Goal: Transaction & Acquisition: Subscribe to service/newsletter

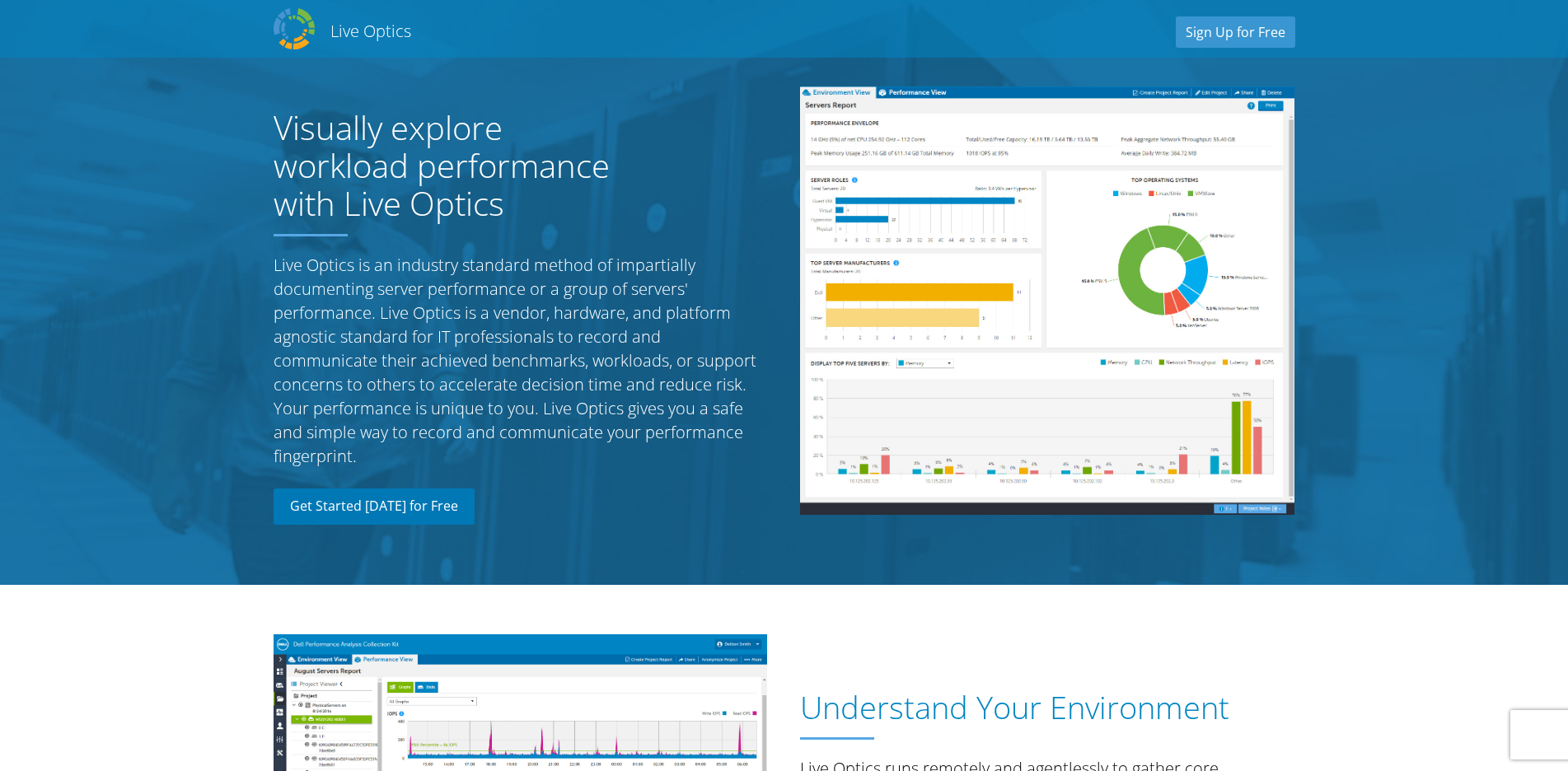
click at [417, 510] on link "Get Started [DATE] for Free" at bounding box center [374, 506] width 201 height 36
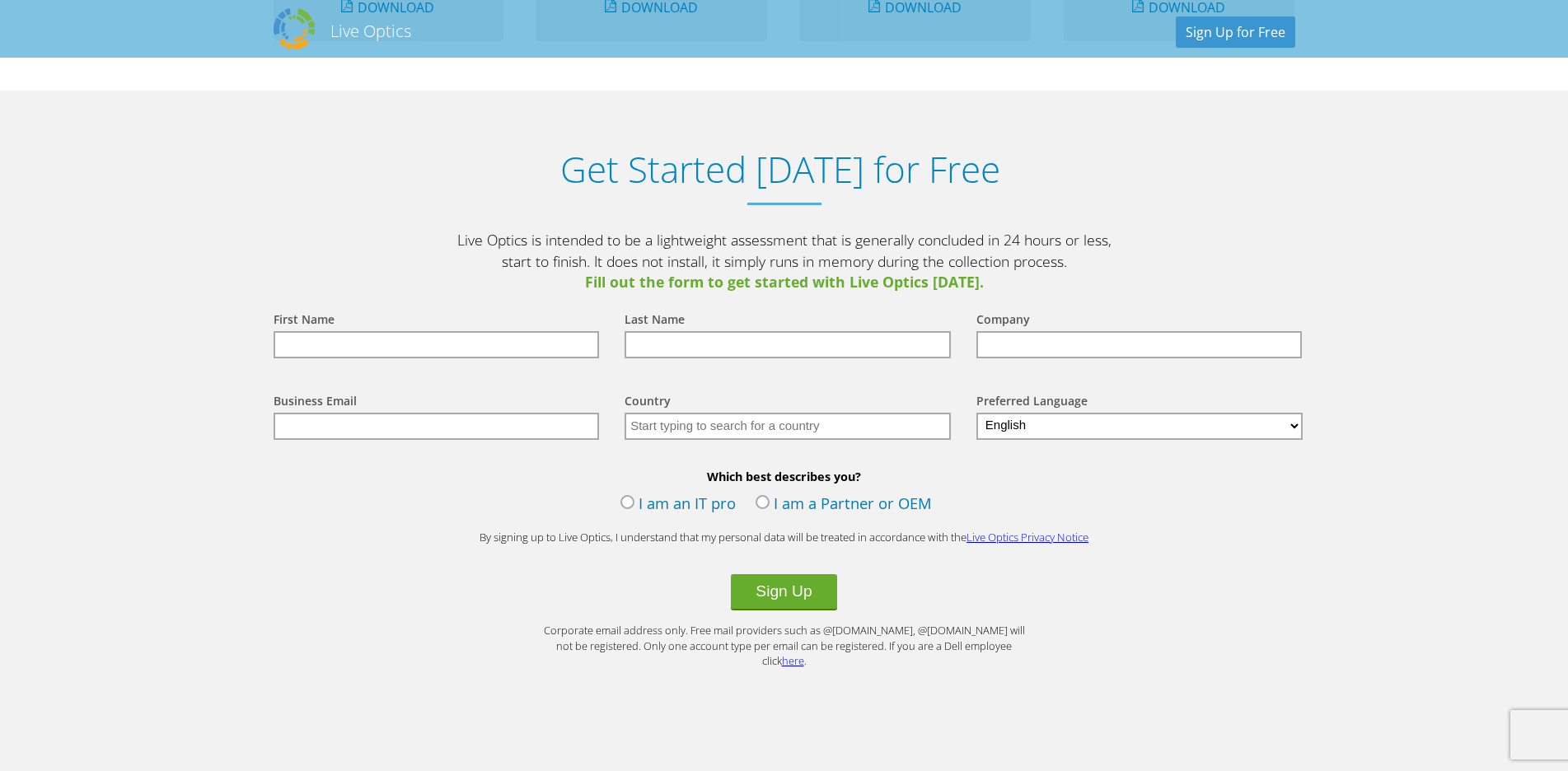
scroll to position [1718, 0]
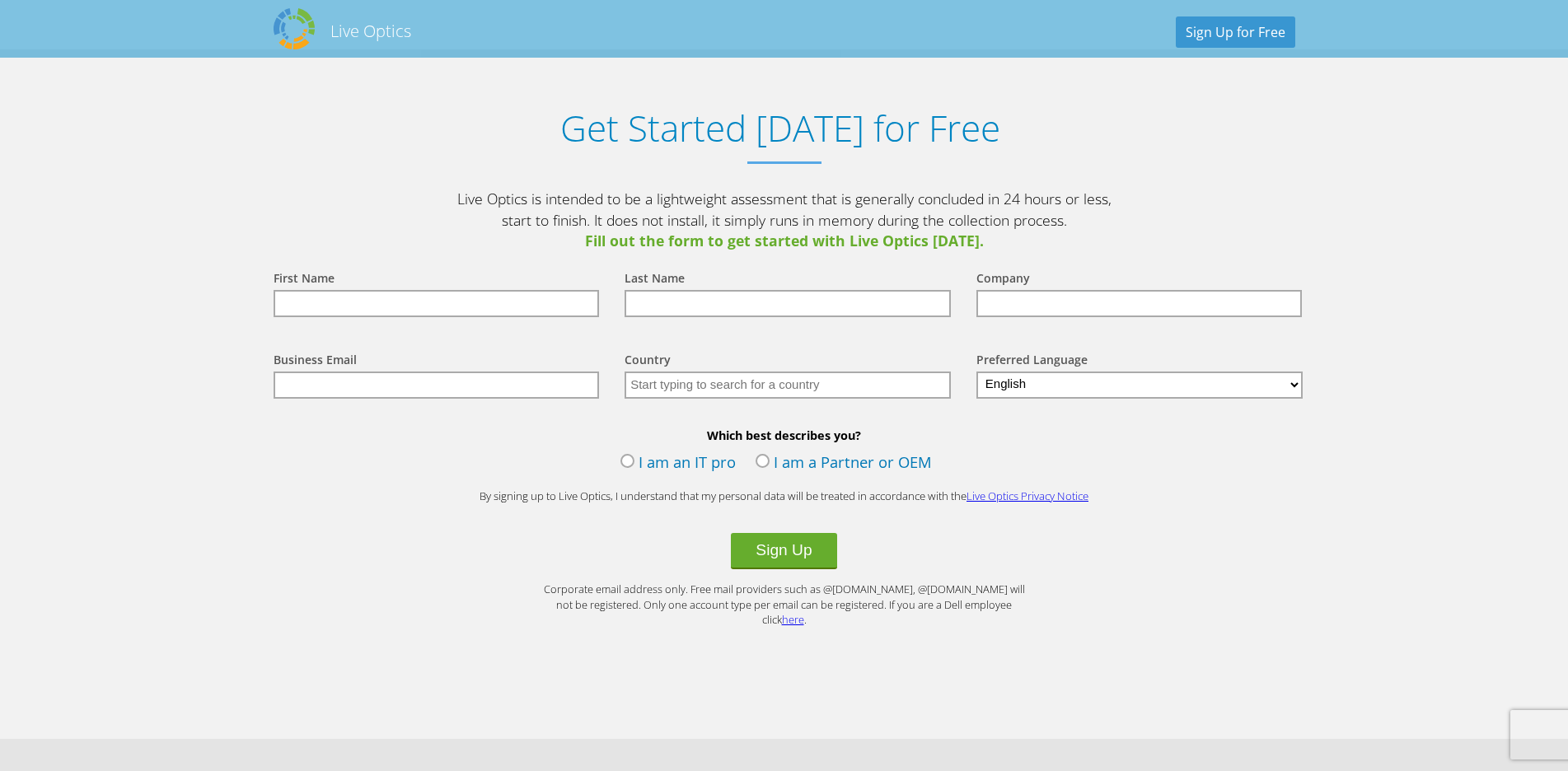
click at [414, 288] on div "First Name" at bounding box center [433, 279] width 319 height 21
click at [407, 306] on input "text" at bounding box center [437, 303] width 326 height 27
type input "[PERSON_NAME]"
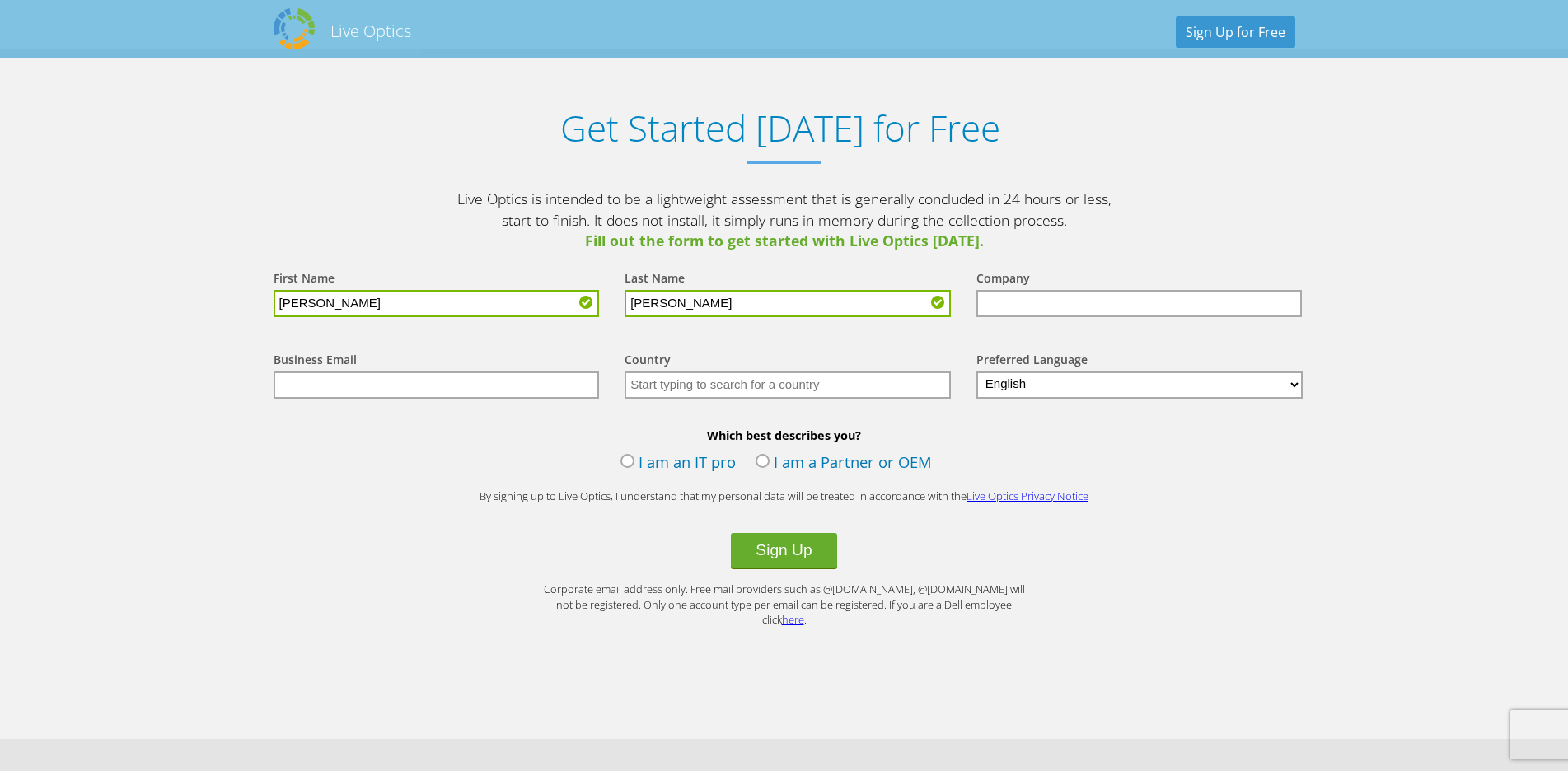
type input "[PERSON_NAME]"
type input "UCSC"
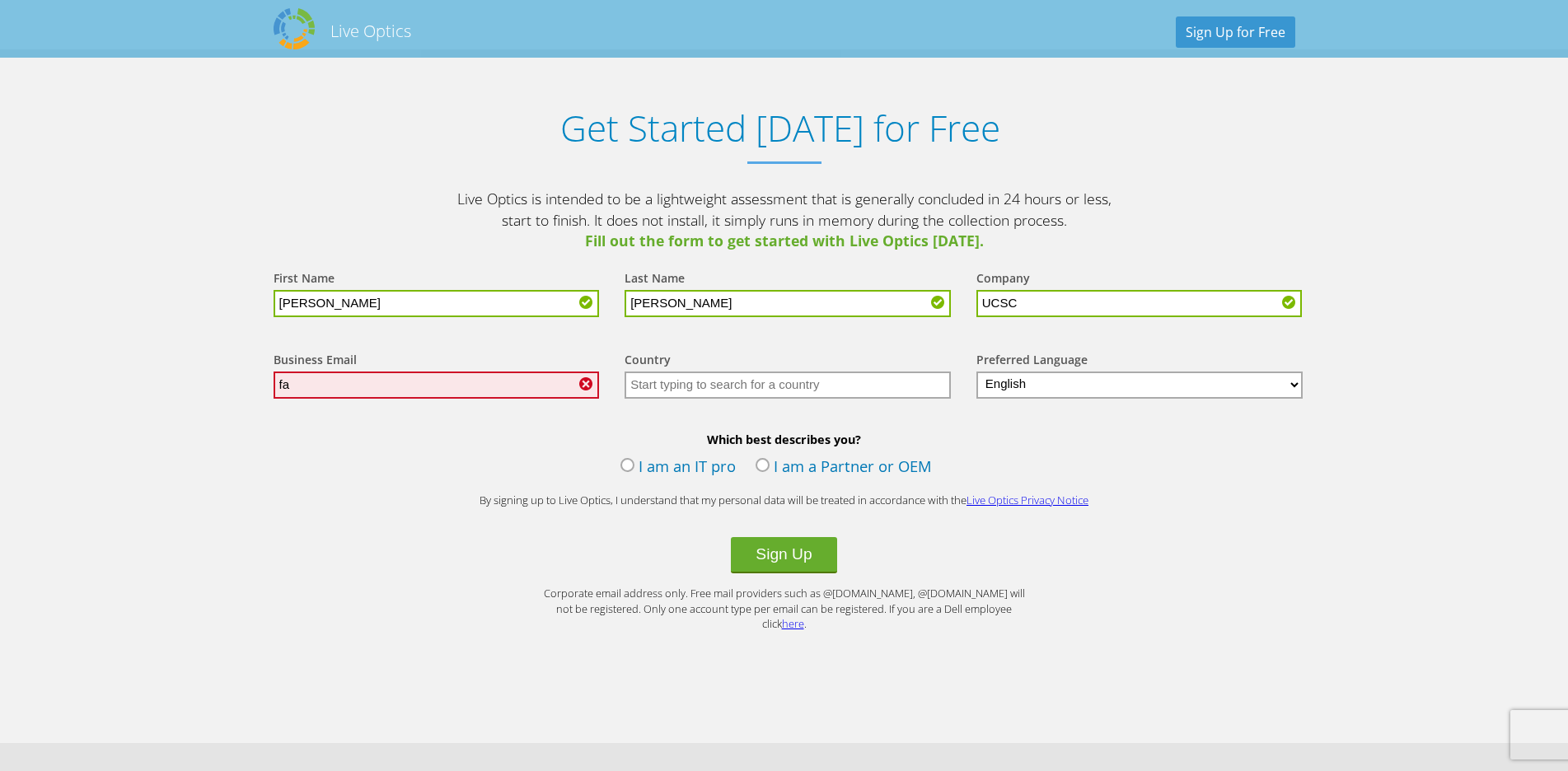
type input "f"
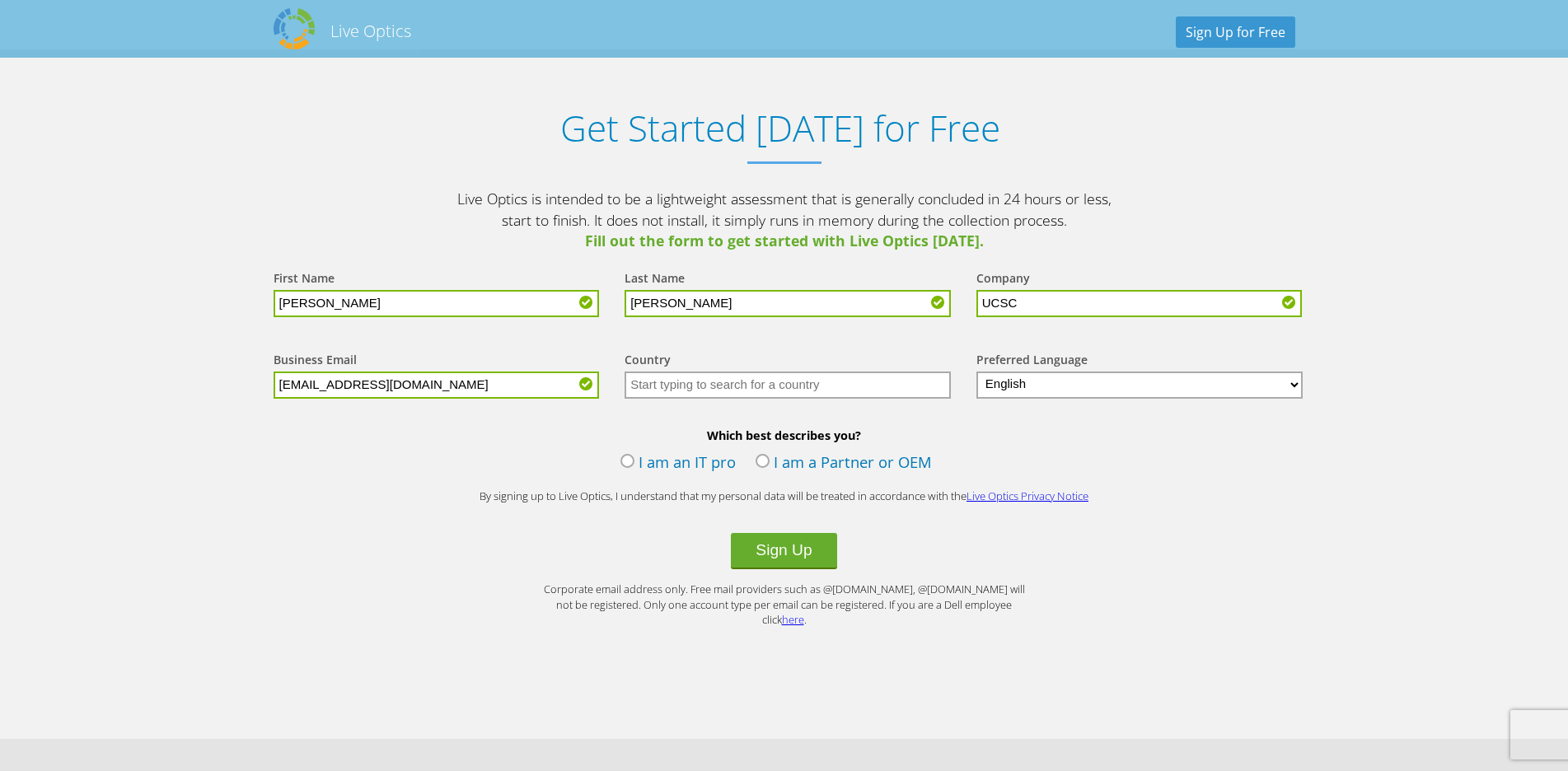
type input "frm@ucsc.cmb.ac.lk"
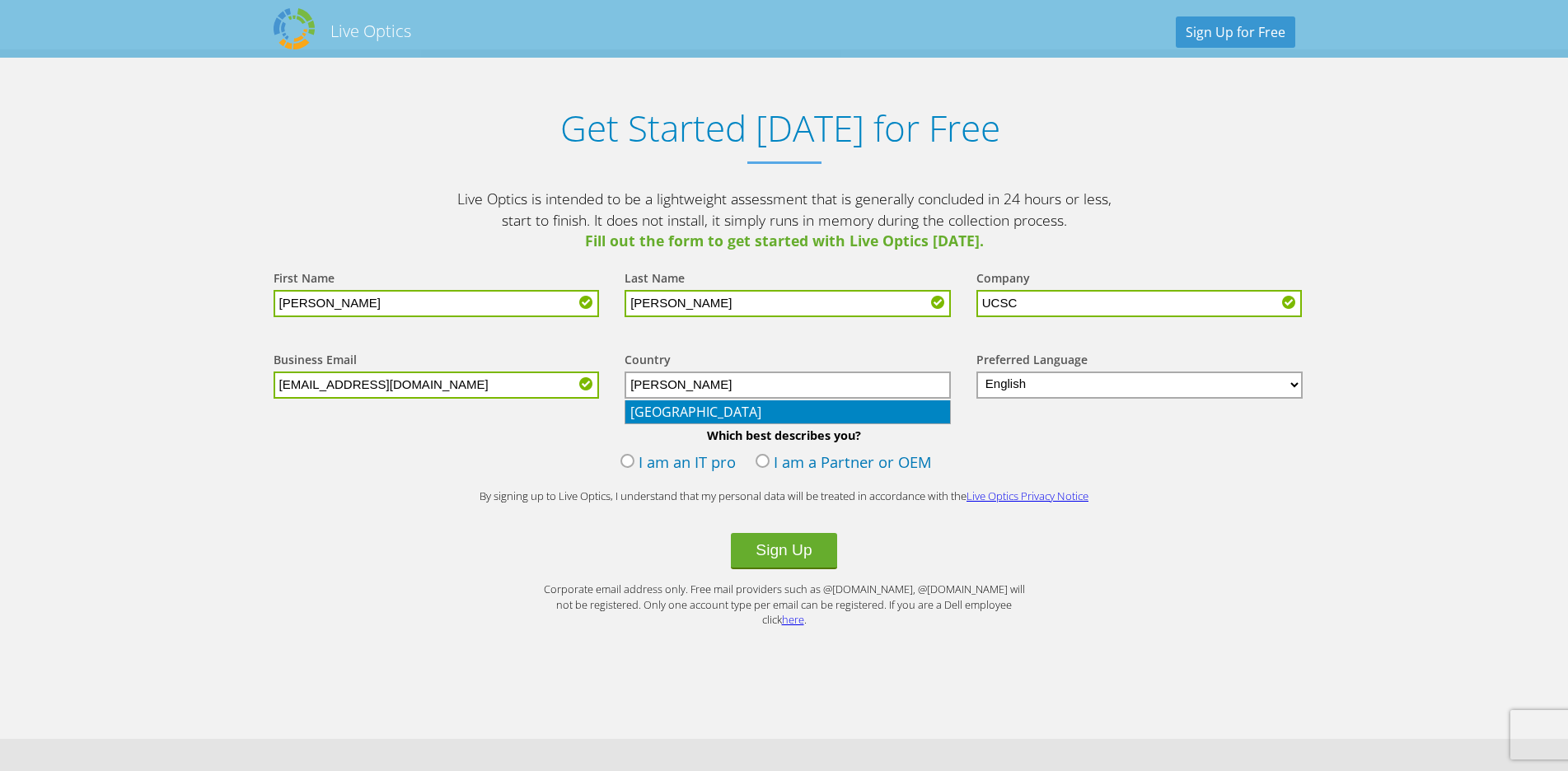
type input "[GEOGRAPHIC_DATA]"
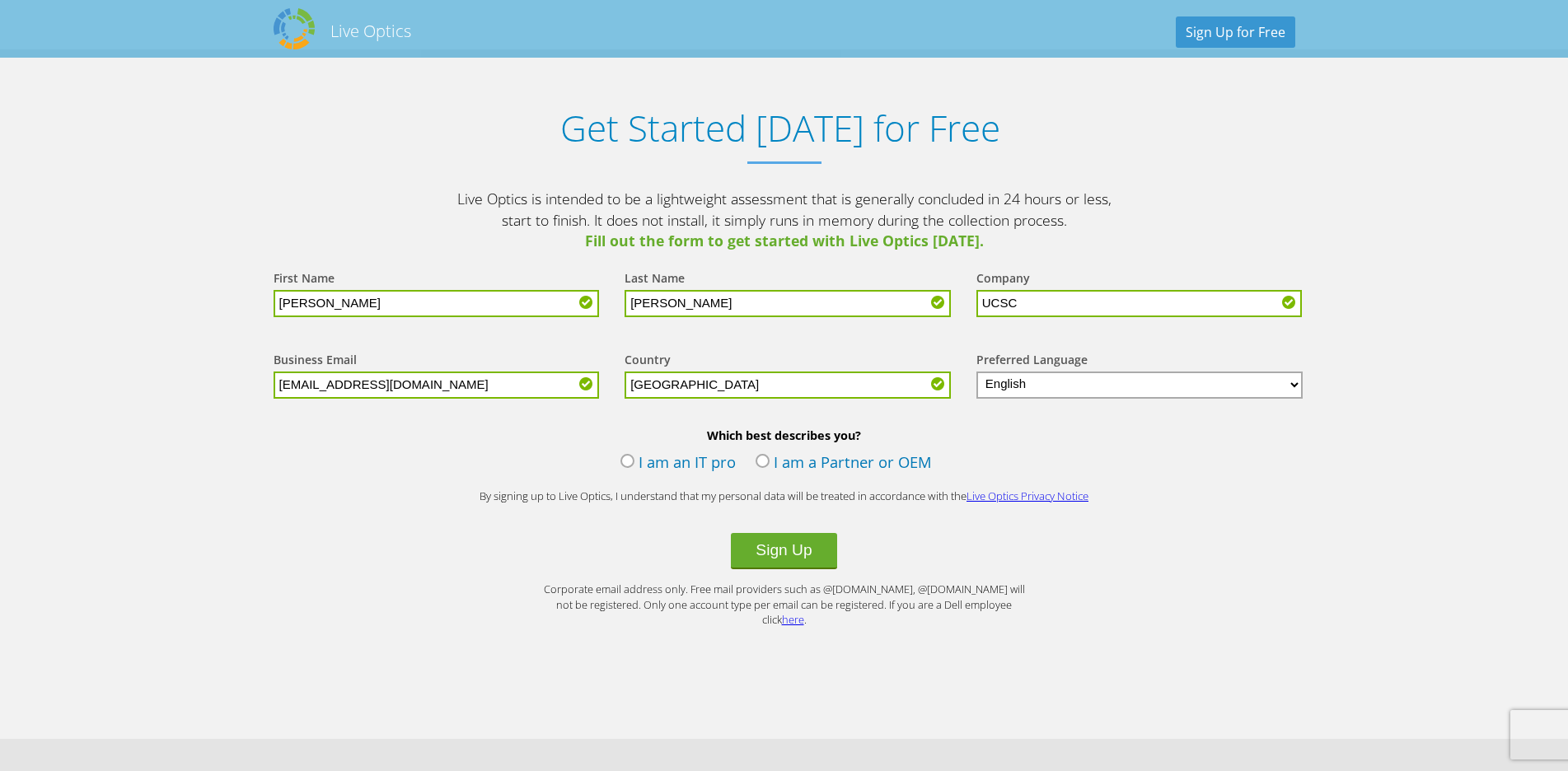
drag, startPoint x: 414, startPoint y: 387, endPoint x: 39, endPoint y: 342, distance: 377.7
click at [274, 372] on input "frm@ucsc.cmb.ac.lk" at bounding box center [437, 385] width 326 height 27
type input "bkwings@gmail.com"
click at [695, 468] on label "I am an IT pro" at bounding box center [678, 464] width 116 height 25
click at [0, 0] on input "I am an IT pro" at bounding box center [0, 0] width 0 height 0
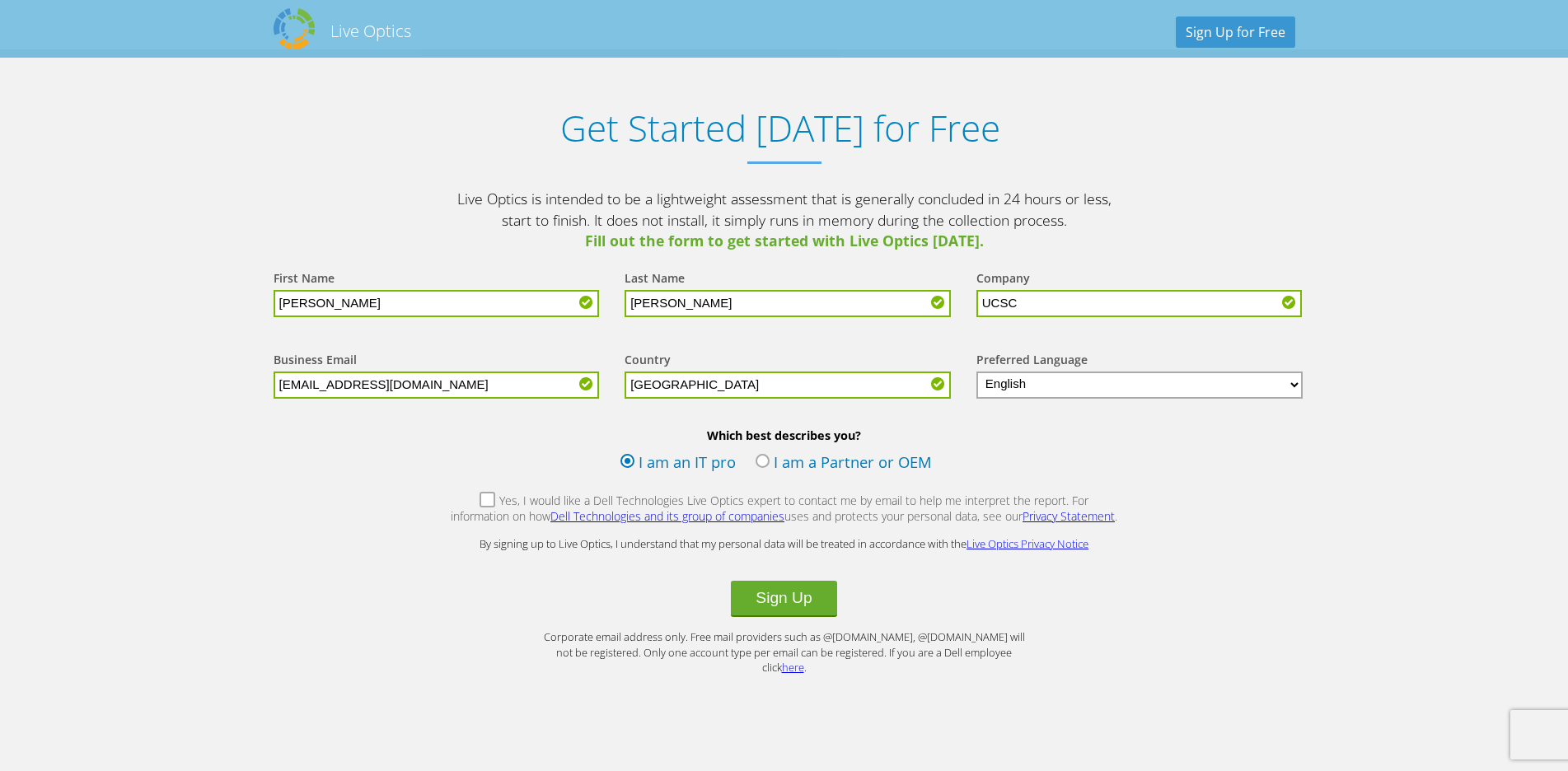
click at [452, 504] on label "Yes, I would like a Dell Technologies Live Optics expert to contact me by email…" at bounding box center [784, 510] width 669 height 35
click at [0, 0] on input "Yes, I would like a Dell Technologies Live Optics expert to contact me by email…" at bounding box center [0, 0] width 0 height 0
click at [464, 504] on label "Yes, I would like a Dell Technologies Live Optics expert to contact me by email…" at bounding box center [784, 510] width 669 height 35
click at [0, 0] on input "Yes, I would like a Dell Technologies Live Optics expert to contact me by email…" at bounding box center [0, 0] width 0 height 0
click at [792, 601] on button "Sign Up" at bounding box center [783, 598] width 105 height 36
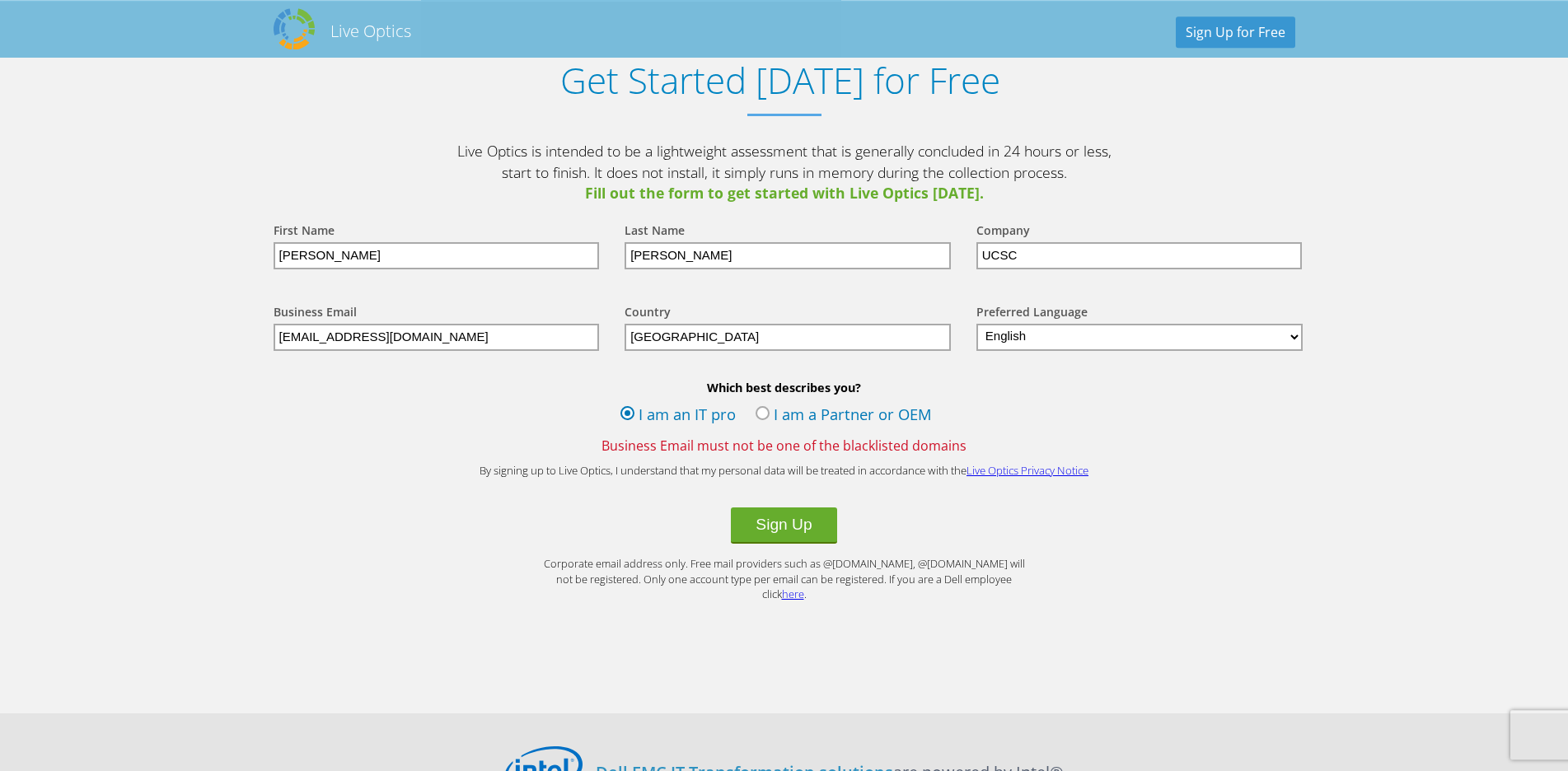
scroll to position [1765, 0]
drag, startPoint x: 419, startPoint y: 339, endPoint x: 70, endPoint y: 316, distance: 349.8
click at [274, 325] on input "[EMAIL_ADDRESS][DOMAIN_NAME]" at bounding box center [437, 338] width 326 height 27
click at [401, 346] on input "[EMAIL_ADDRESS][DOMAIN_NAME]" at bounding box center [437, 338] width 326 height 27
drag, startPoint x: 409, startPoint y: 344, endPoint x: 66, endPoint y: 325, distance: 343.5
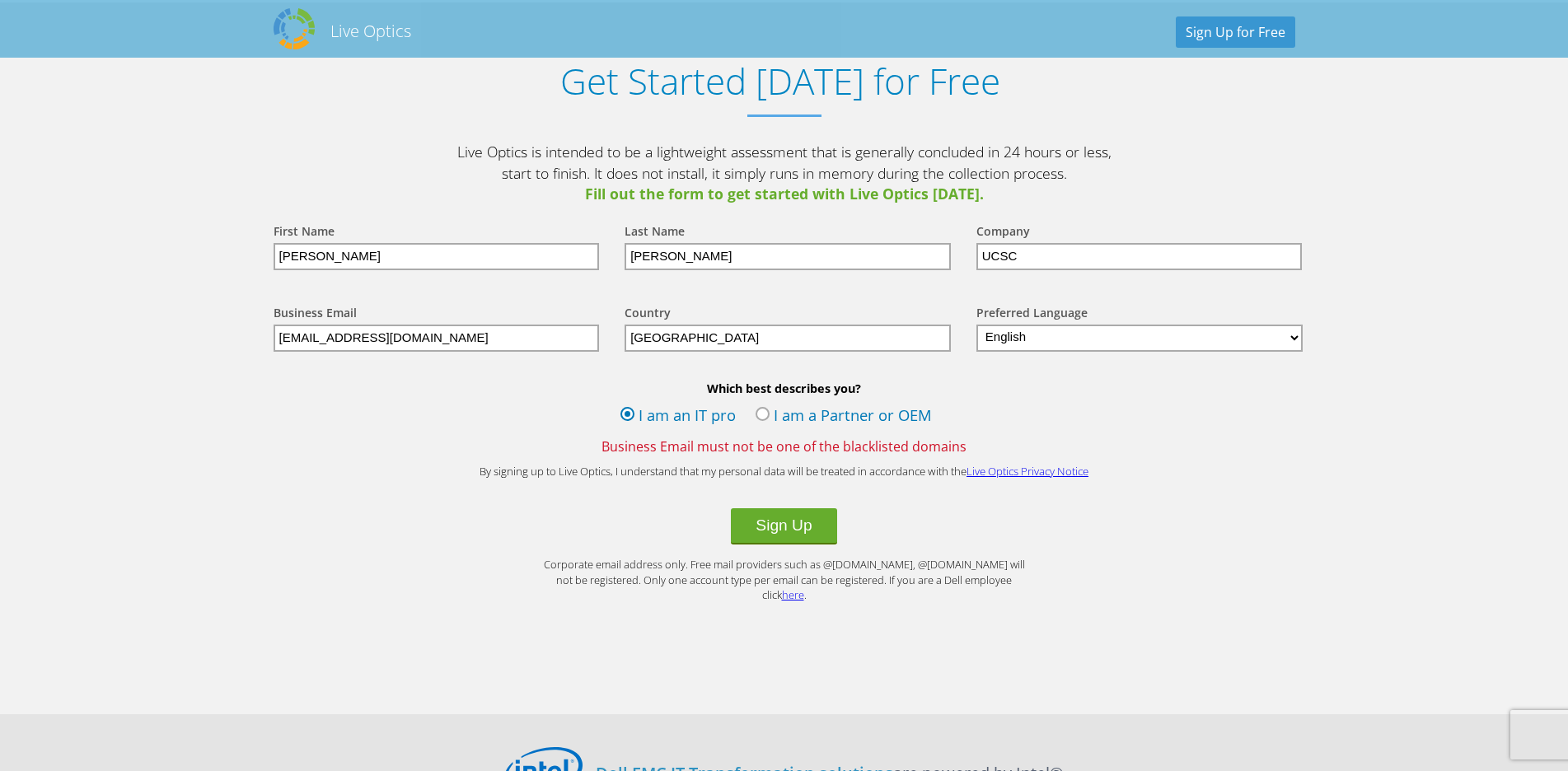
click at [274, 325] on input "[EMAIL_ADDRESS][DOMAIN_NAME]" at bounding box center [437, 338] width 326 height 27
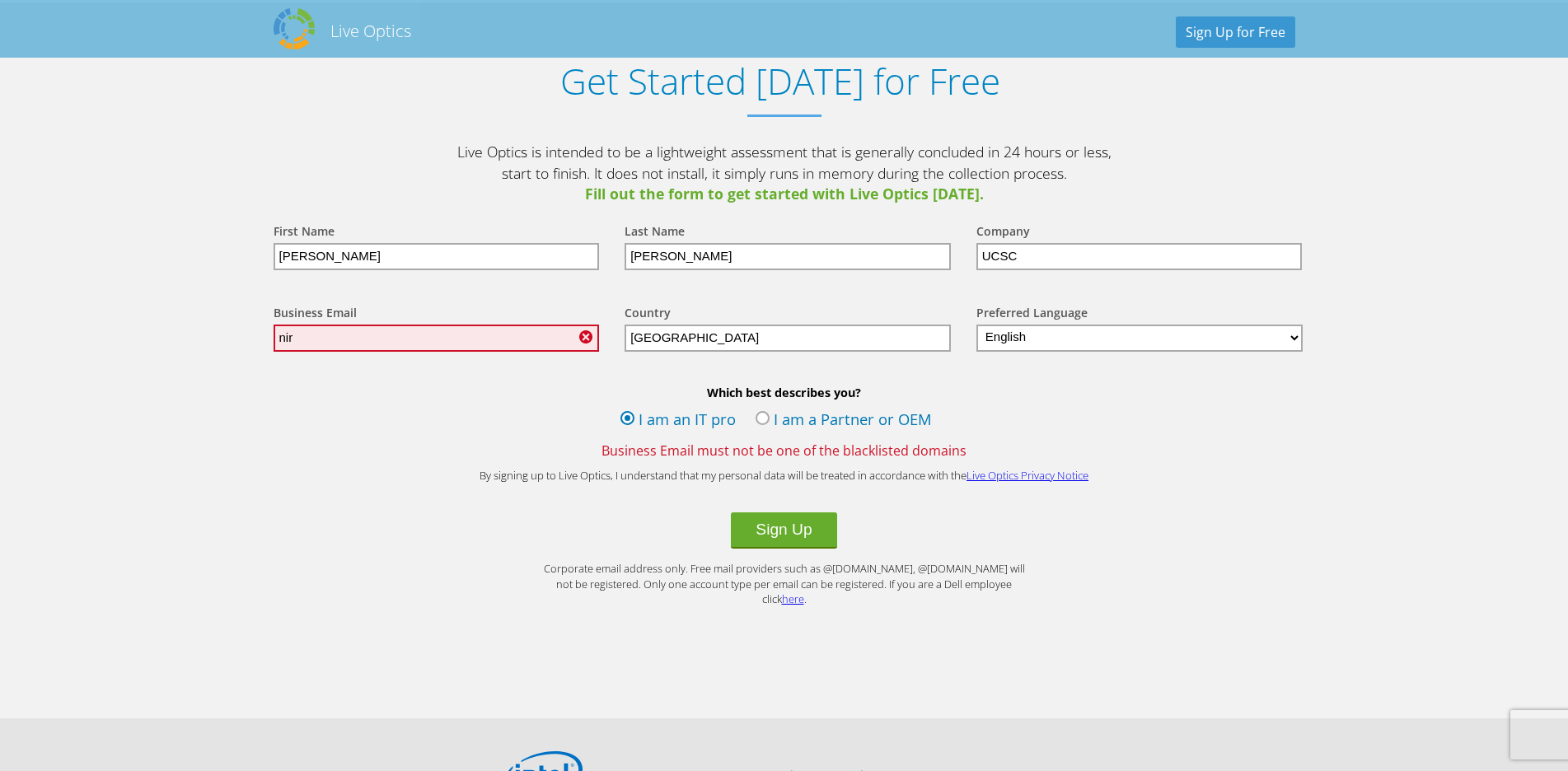
type input "nir"
drag, startPoint x: 407, startPoint y: 254, endPoint x: 0, endPoint y: 254, distance: 407.0
click at [274, 254] on input "Fauzaan" at bounding box center [437, 256] width 326 height 27
type input "Nirosha"
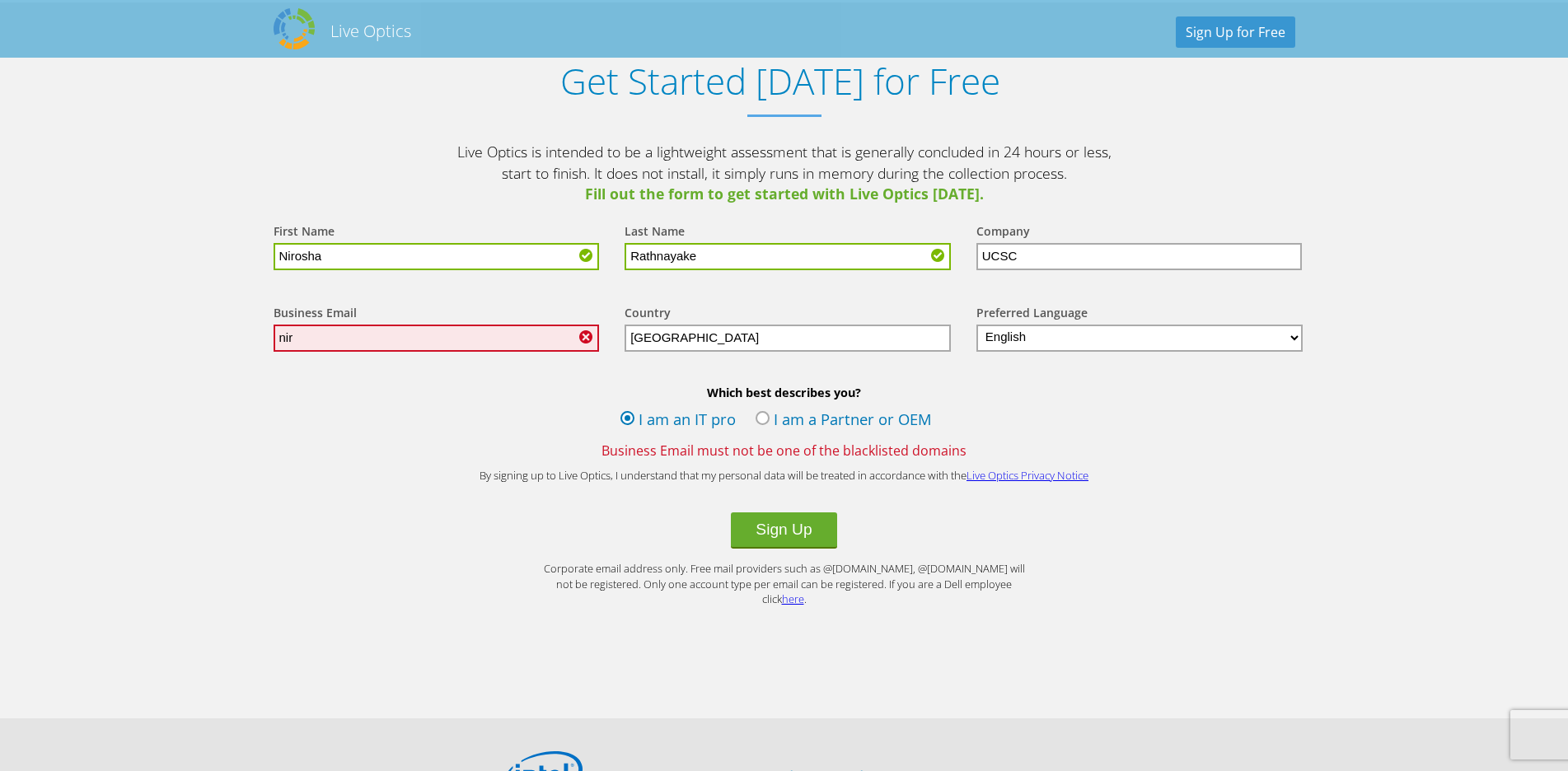
type input "Rathnayake"
click at [419, 334] on input "nir" at bounding box center [437, 338] width 326 height 27
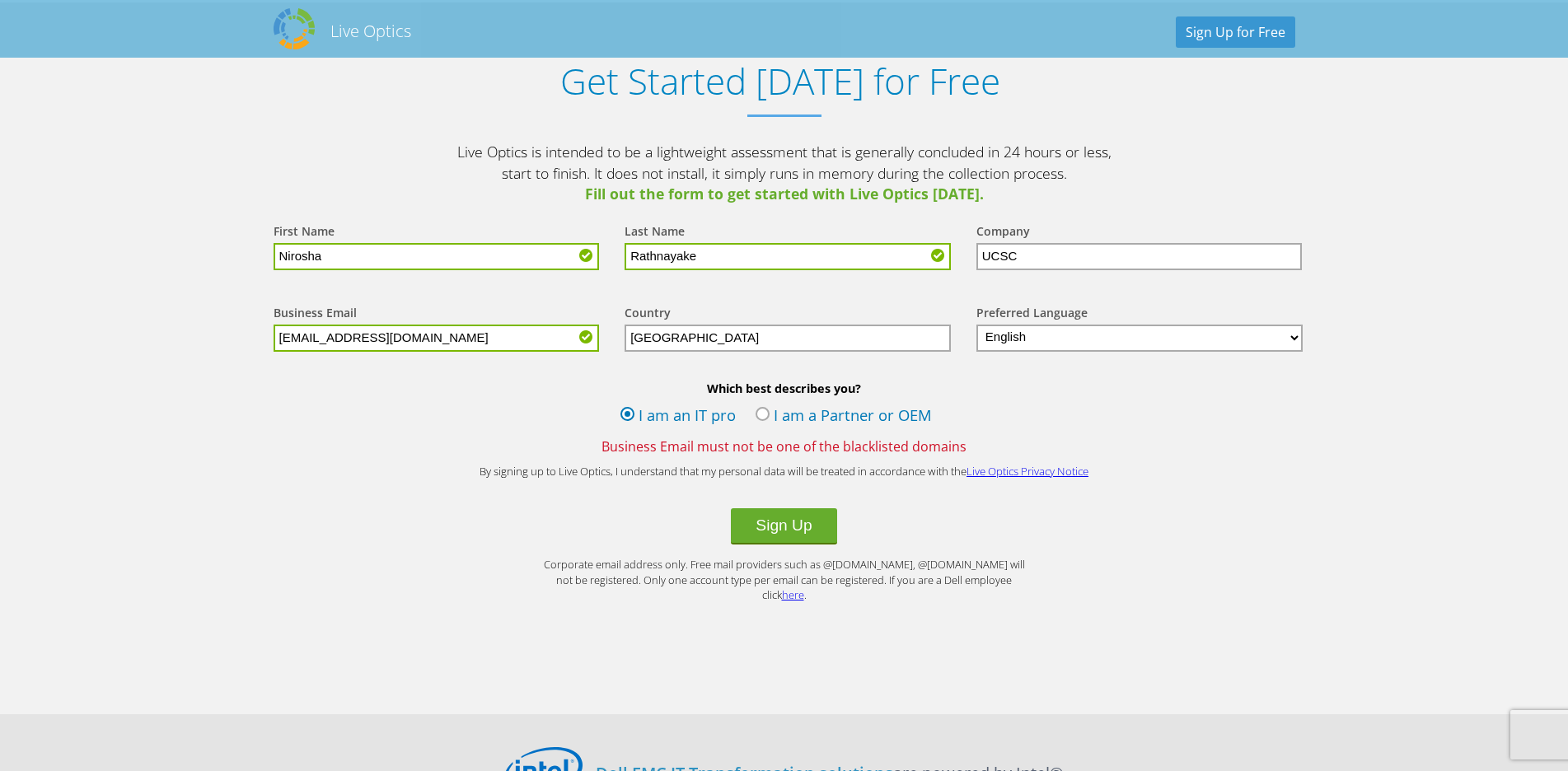
type input "nir@ucsc.cmb.ac.lk"
click at [731, 509] on button "Sign Up" at bounding box center [783, 526] width 105 height 36
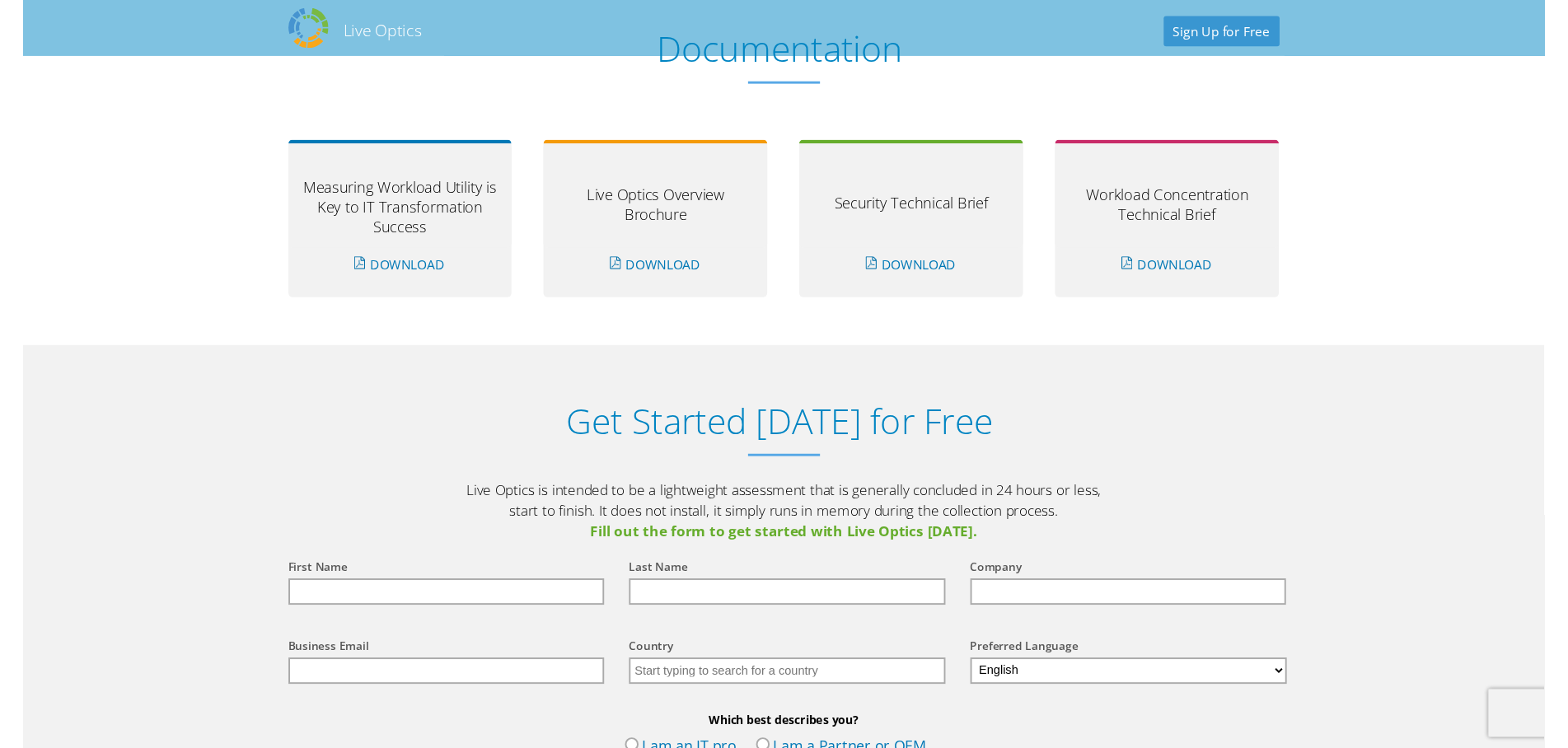
scroll to position [907, 0]
